Goal: Check status: Check status

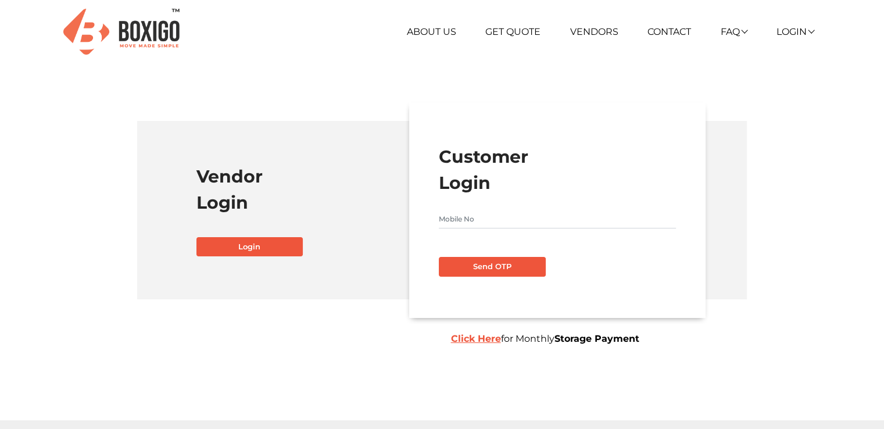
click at [459, 224] on input "text" at bounding box center [557, 219] width 237 height 19
type input "8951417887"
click at [478, 263] on button "Send OTP" at bounding box center [492, 267] width 107 height 20
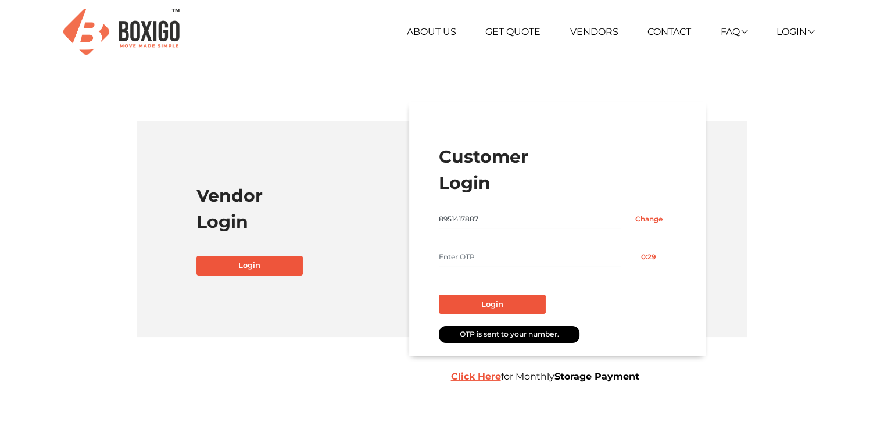
click at [514, 263] on input "text" at bounding box center [530, 257] width 182 height 19
click at [456, 250] on input "text" at bounding box center [530, 257] width 182 height 19
type input "4681"
click at [497, 299] on button "Login" at bounding box center [492, 305] width 107 height 20
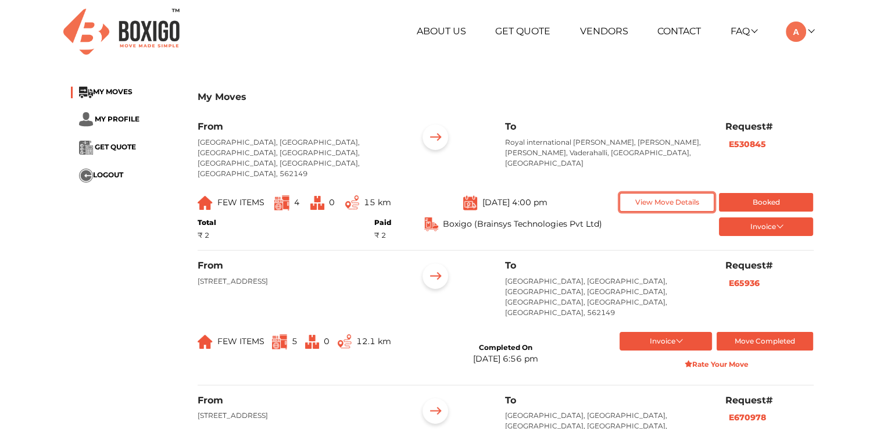
click at [686, 194] on button "View Move Details" at bounding box center [667, 202] width 95 height 19
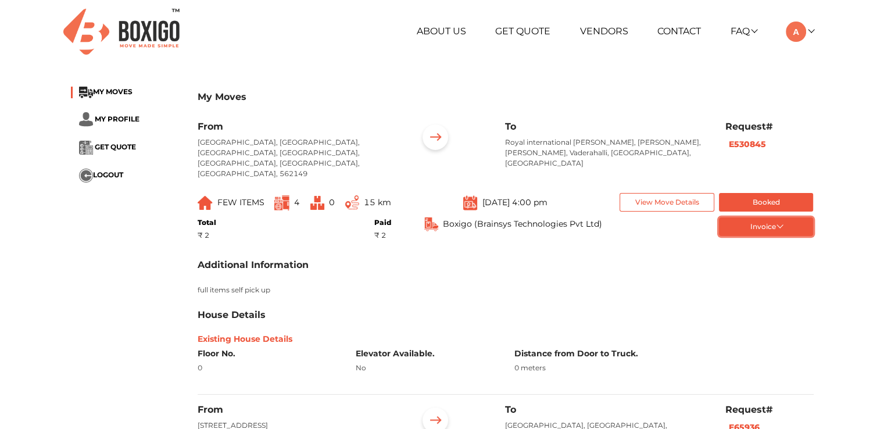
click at [765, 217] on button "Invoice" at bounding box center [766, 226] width 95 height 19
click at [778, 217] on button "Invoice" at bounding box center [766, 226] width 95 height 19
click at [779, 217] on button "Invoice" at bounding box center [766, 226] width 95 height 19
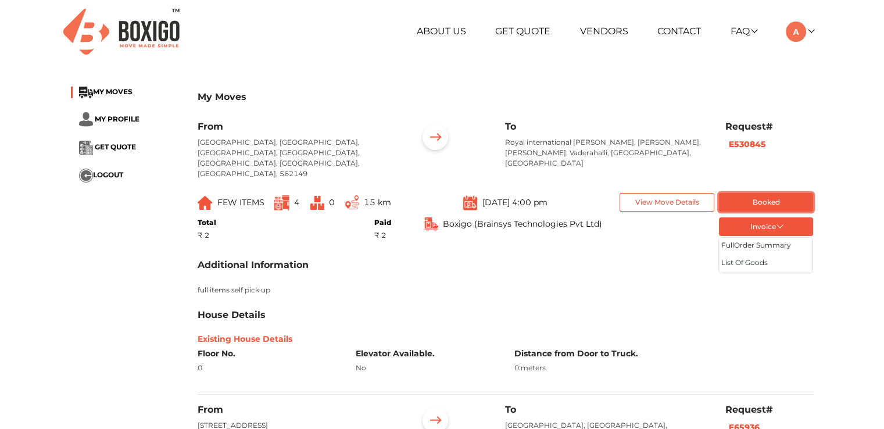
click at [776, 194] on button "Booked" at bounding box center [766, 202] width 95 height 19
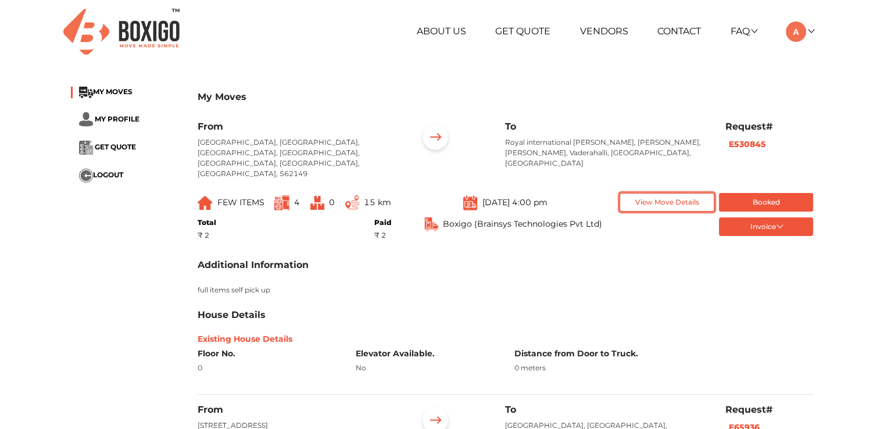
click at [689, 194] on button "View Move Details" at bounding box center [667, 202] width 95 height 19
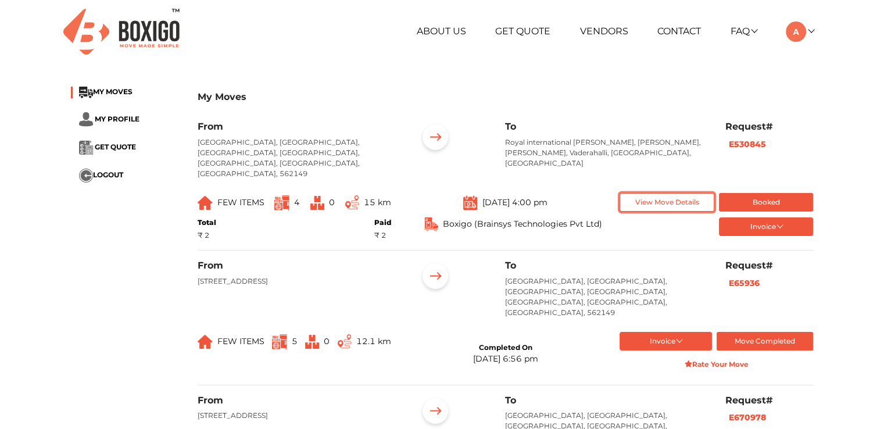
click at [689, 194] on button "View Move Details" at bounding box center [667, 202] width 95 height 19
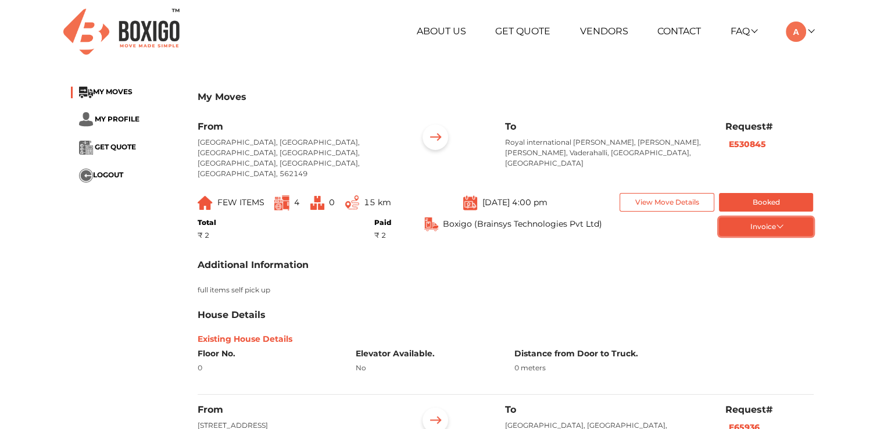
click at [750, 220] on button "Invoice" at bounding box center [766, 226] width 95 height 19
click at [751, 238] on button "full Order summary" at bounding box center [765, 246] width 93 height 17
click at [779, 217] on button "Invoice" at bounding box center [766, 226] width 95 height 19
click at [768, 255] on button "List of Goods" at bounding box center [765, 263] width 93 height 17
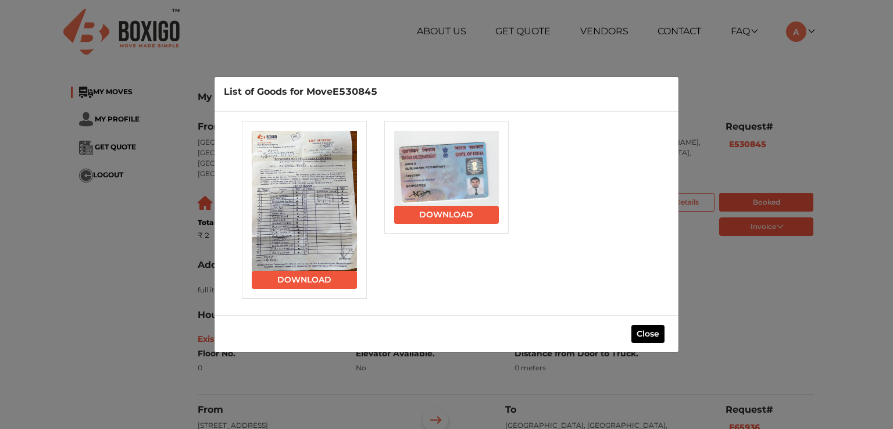
click at [298, 201] on img at bounding box center [304, 200] width 105 height 139
click at [323, 275] on link "Download" at bounding box center [304, 280] width 105 height 18
click at [292, 166] on img at bounding box center [304, 200] width 105 height 139
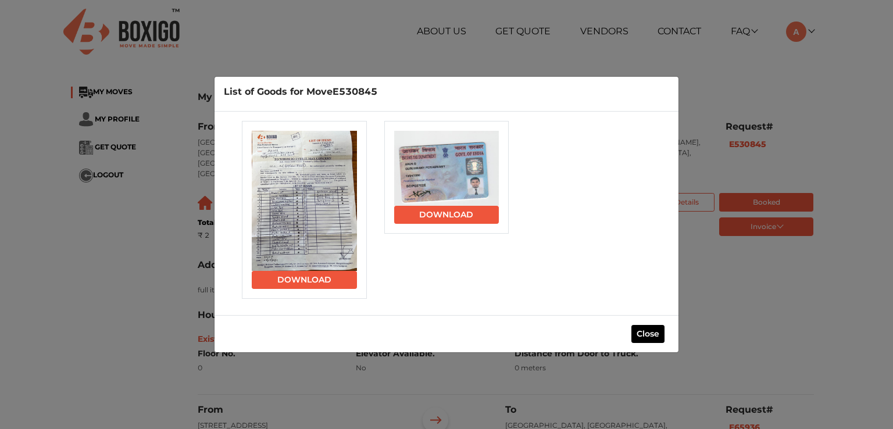
click at [263, 226] on img at bounding box center [304, 200] width 105 height 139
click at [317, 280] on link "Download" at bounding box center [304, 280] width 105 height 18
click at [656, 327] on button "Close" at bounding box center [647, 334] width 33 height 18
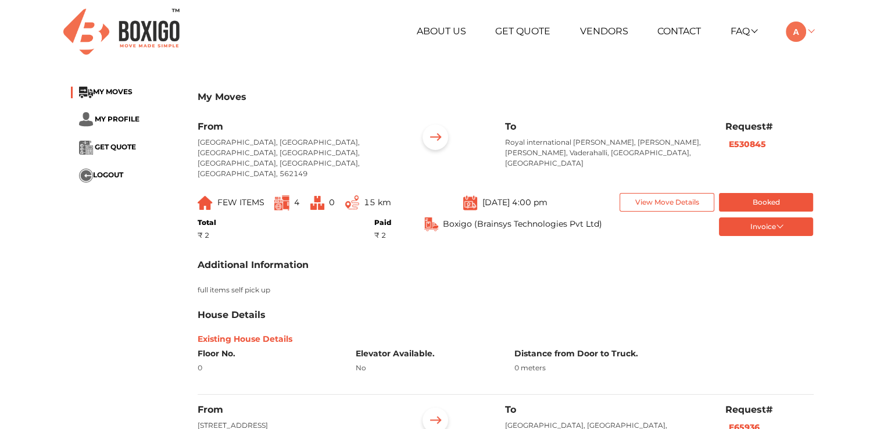
click at [807, 31] on link at bounding box center [799, 31] width 27 height 11
click at [830, 114] on button "LOGOUT" at bounding box center [832, 114] width 93 height 22
